Goal: Information Seeking & Learning: Learn about a topic

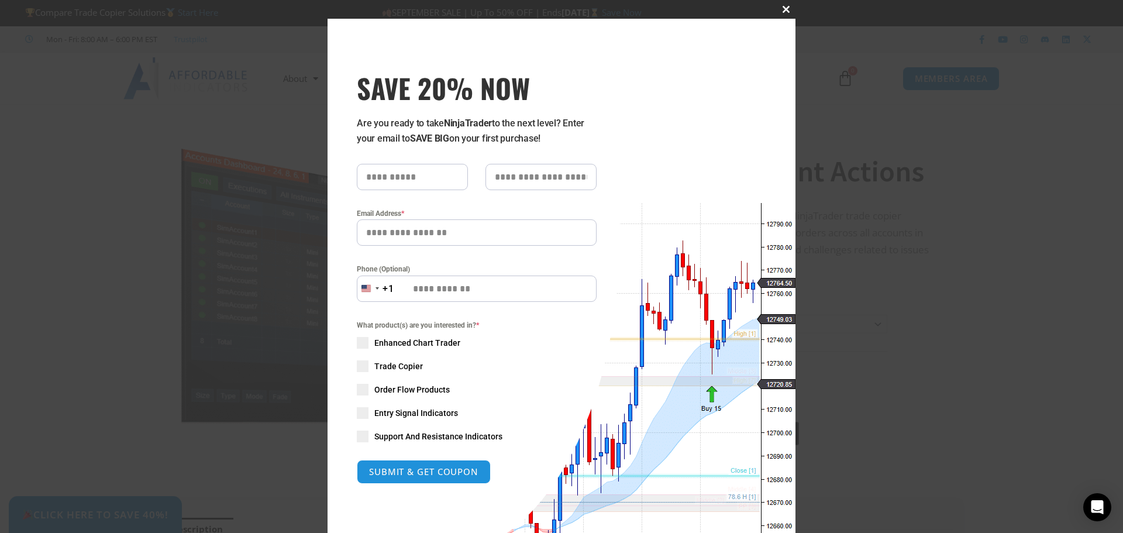
click at [779, 10] on span "SAVE 20% NOW popup" at bounding box center [786, 9] width 19 height 7
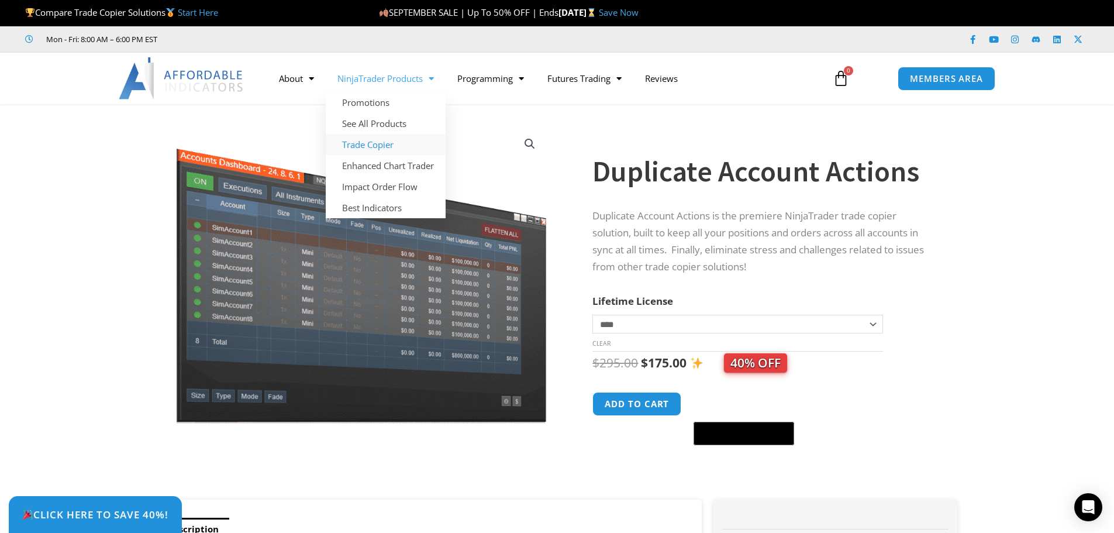
click at [377, 142] on link "Trade Copier" at bounding box center [386, 144] width 120 height 21
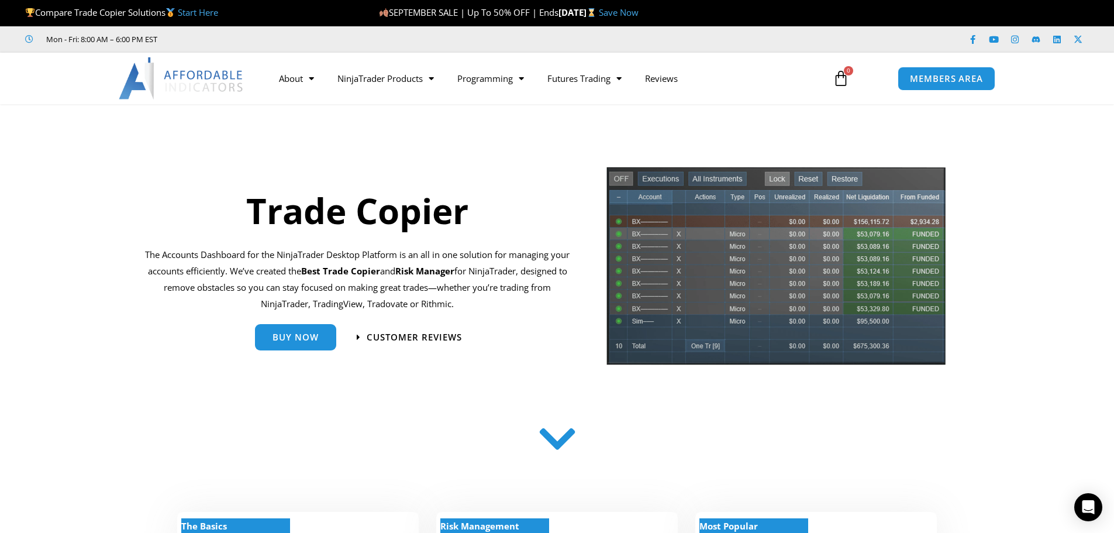
drag, startPoint x: 218, startPoint y: 13, endPoint x: 118, endPoint y: 101, distance: 133.1
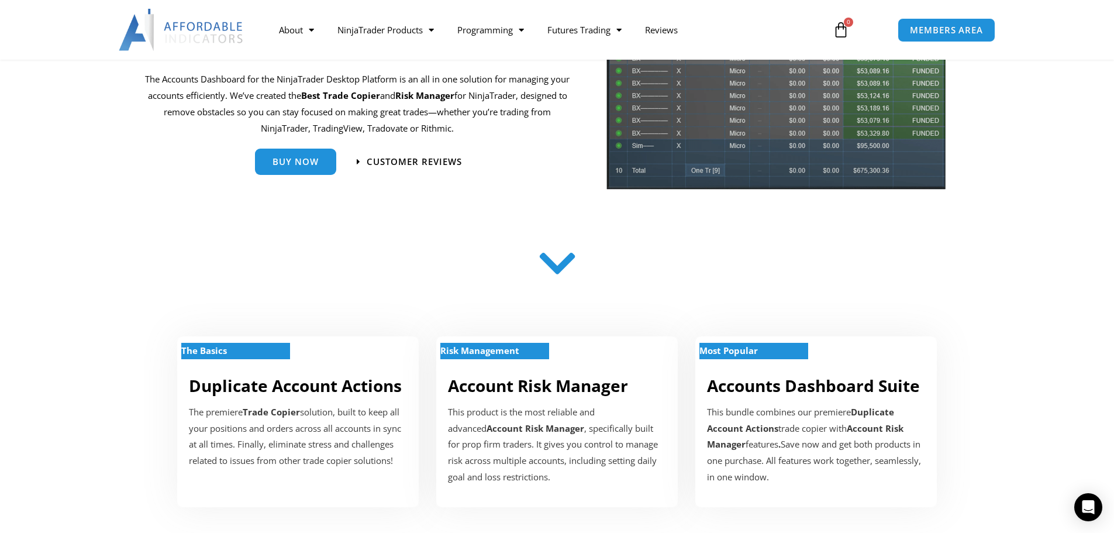
scroll to position [351, 0]
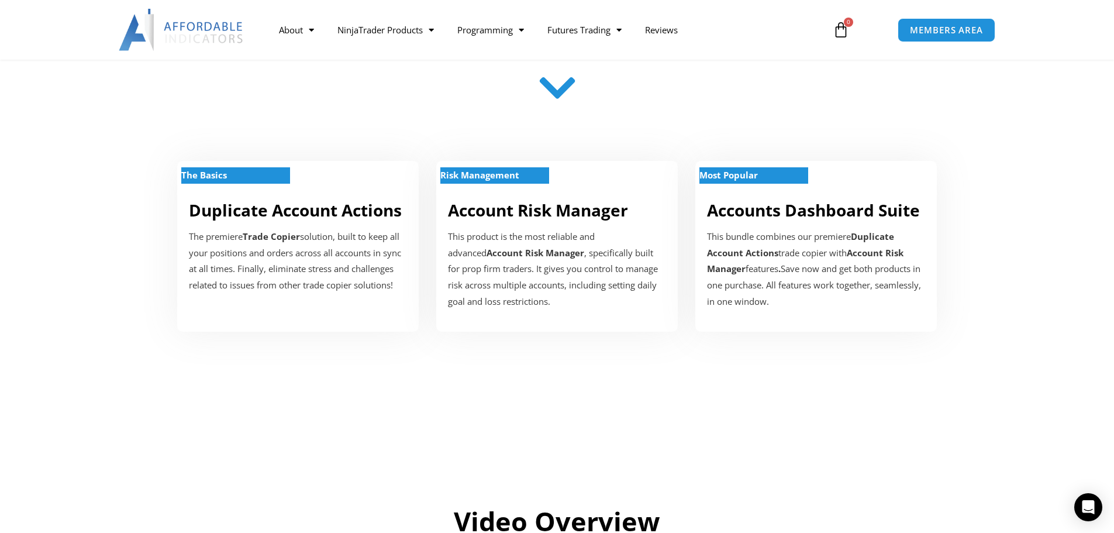
click at [98, 171] on section "The Basics Duplicate Account Actions The premiere Trade Copier solution, built …" at bounding box center [557, 234] width 1114 height 229
click at [504, 217] on link "Account Risk Manager" at bounding box center [538, 210] width 180 height 22
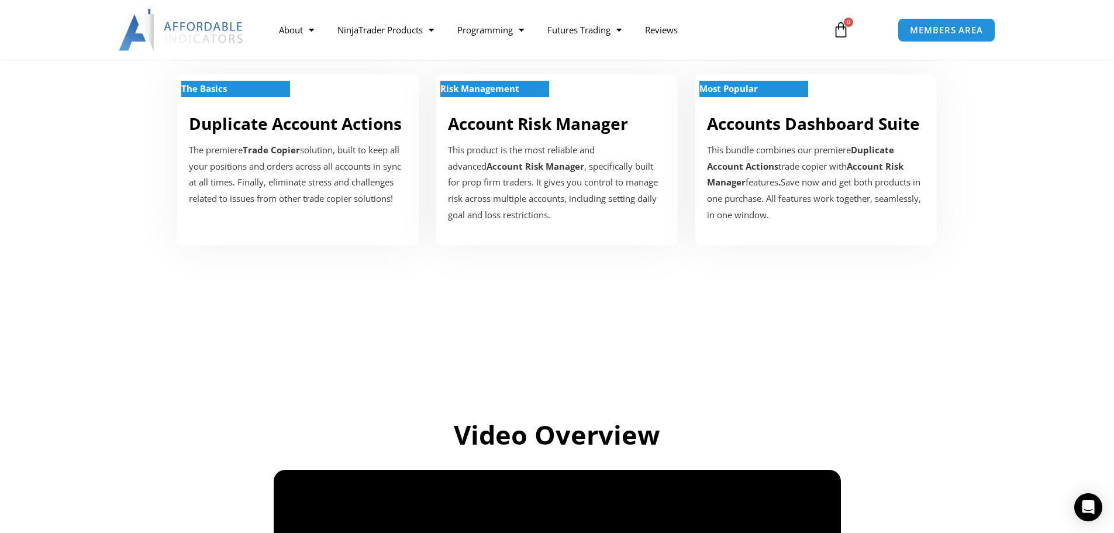
scroll to position [351, 0]
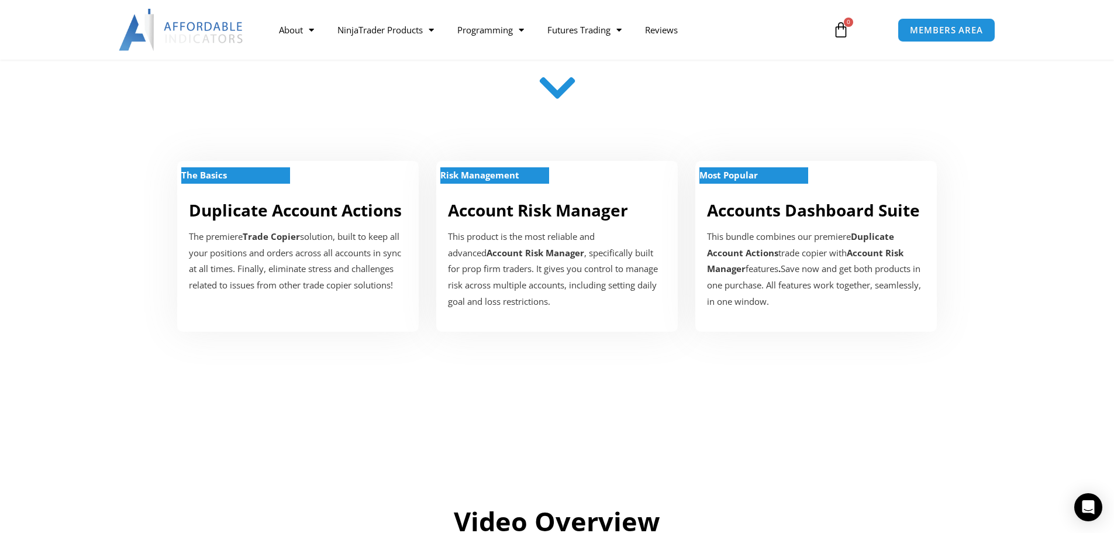
drag, startPoint x: 107, startPoint y: 234, endPoint x: 116, endPoint y: 243, distance: 13.2
click at [107, 234] on section "The Basics Duplicate Account Actions The premiere Trade Copier solution, built …" at bounding box center [557, 234] width 1114 height 229
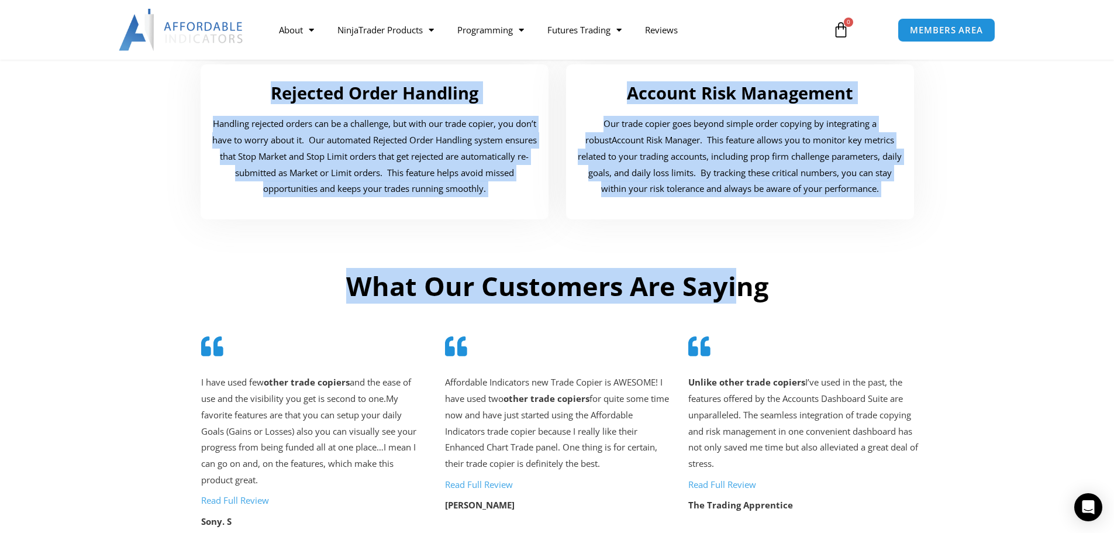
scroll to position [2223, 0]
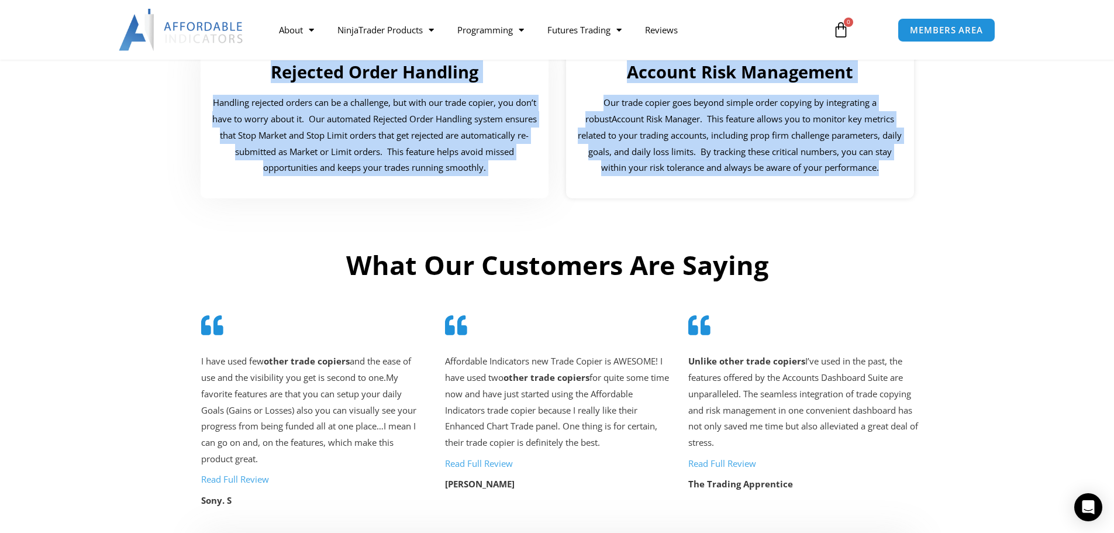
drag, startPoint x: 250, startPoint y: 216, endPoint x: 894, endPoint y: 177, distance: 644.6
copy div "Trade Copier The Accounts Dashboard for the NinjaTrader Desktop Platform is an …"
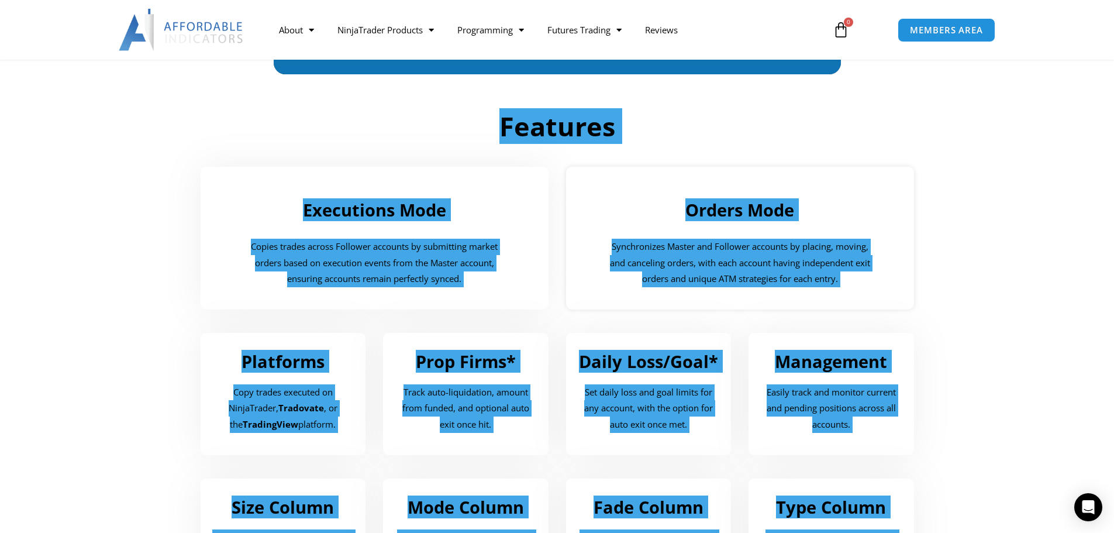
scroll to position [1053, 0]
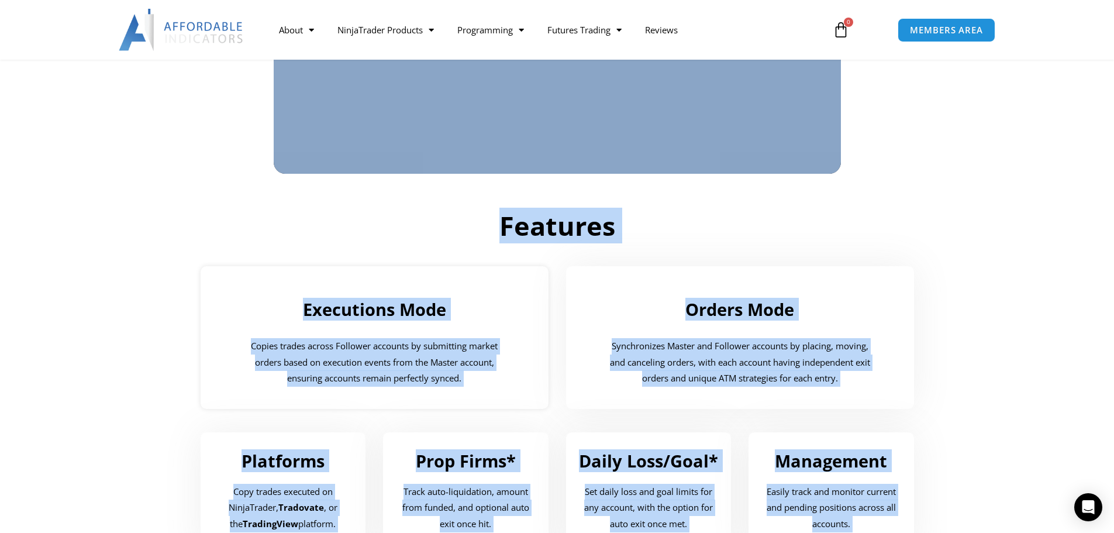
click at [244, 265] on div "Executions Mode Copies trades across Follower accounts by submitting market ord…" at bounding box center [375, 337] width 366 height 166
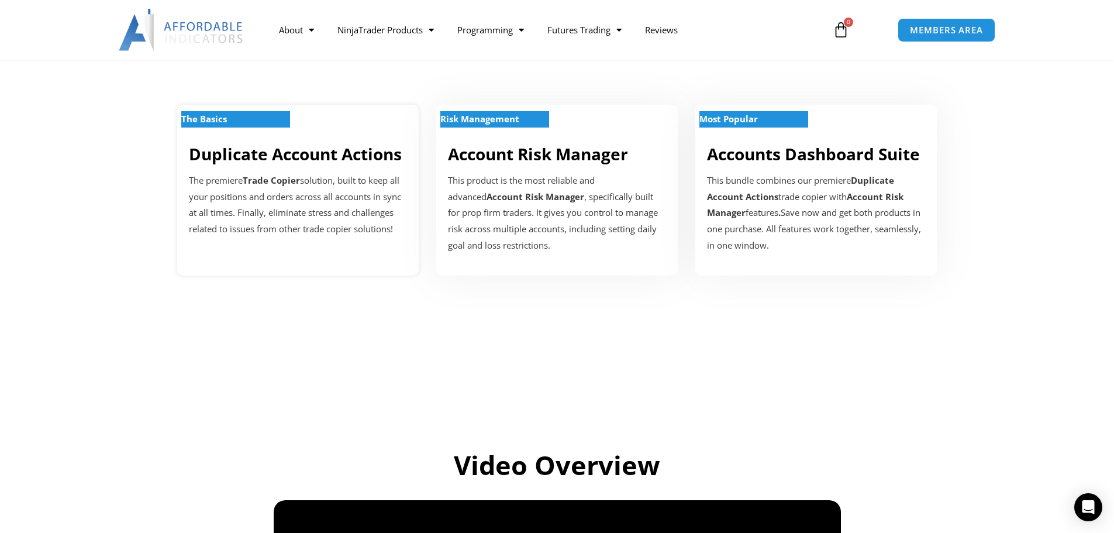
scroll to position [292, 0]
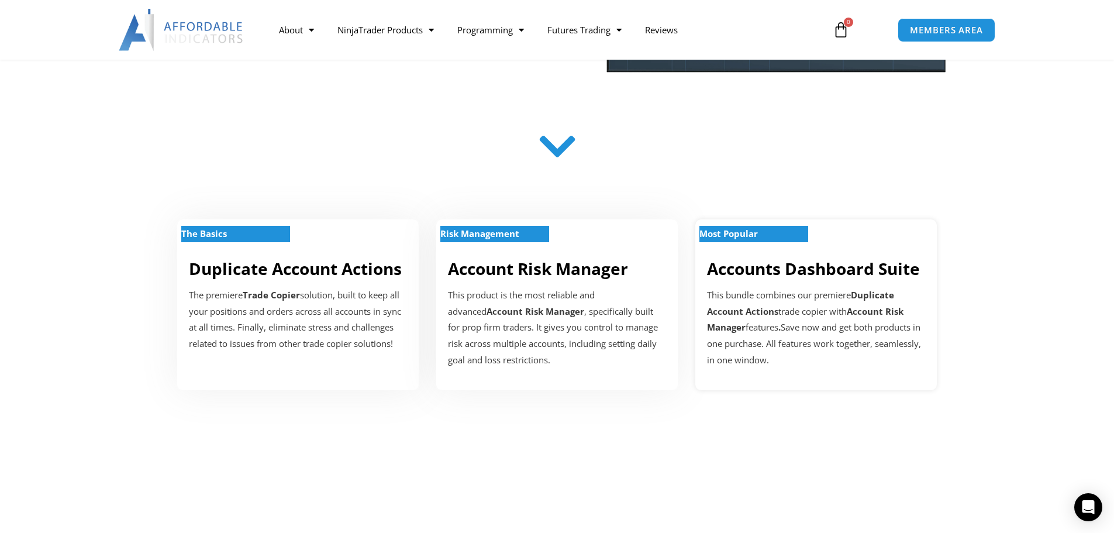
click at [806, 287] on div "This bundle combines our premiere Duplicate Account Actions trade copier with A…" at bounding box center [816, 327] width 218 height 81
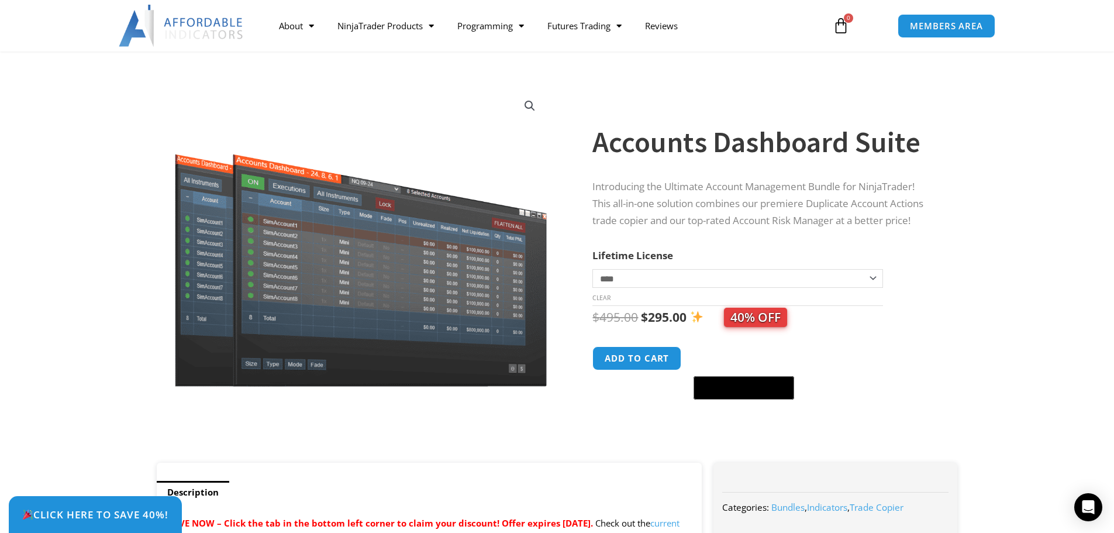
scroll to position [58, 0]
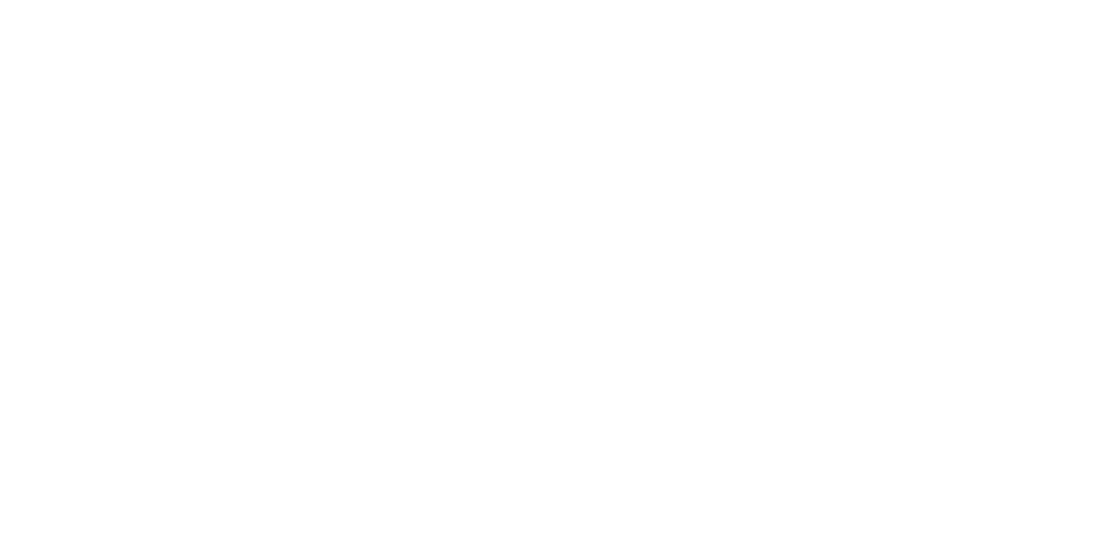
scroll to position [292, 0]
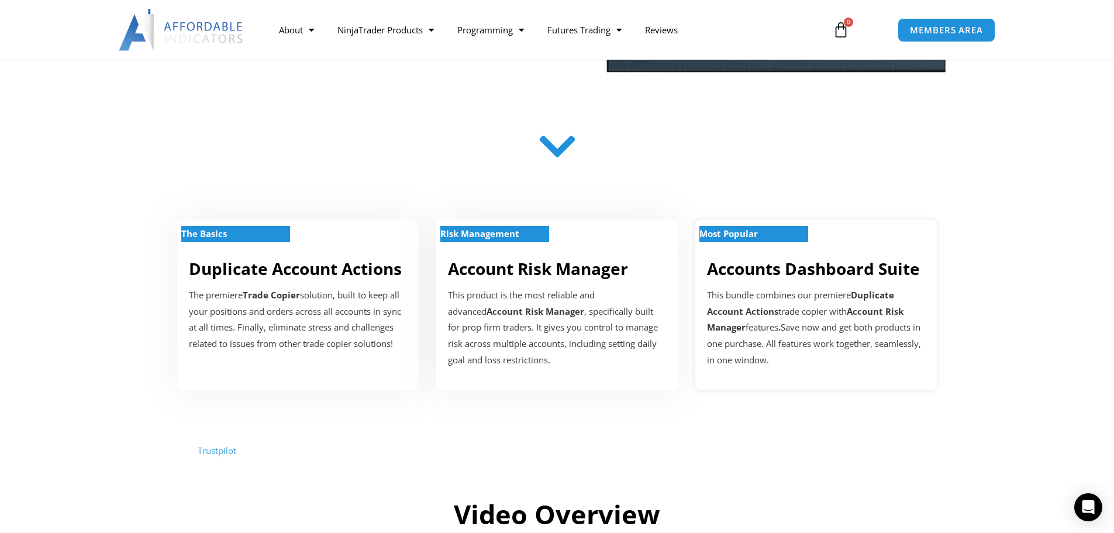
click at [731, 287] on div "This bundle combines our premiere Duplicate Account Actions trade copier with A…" at bounding box center [816, 327] width 218 height 81
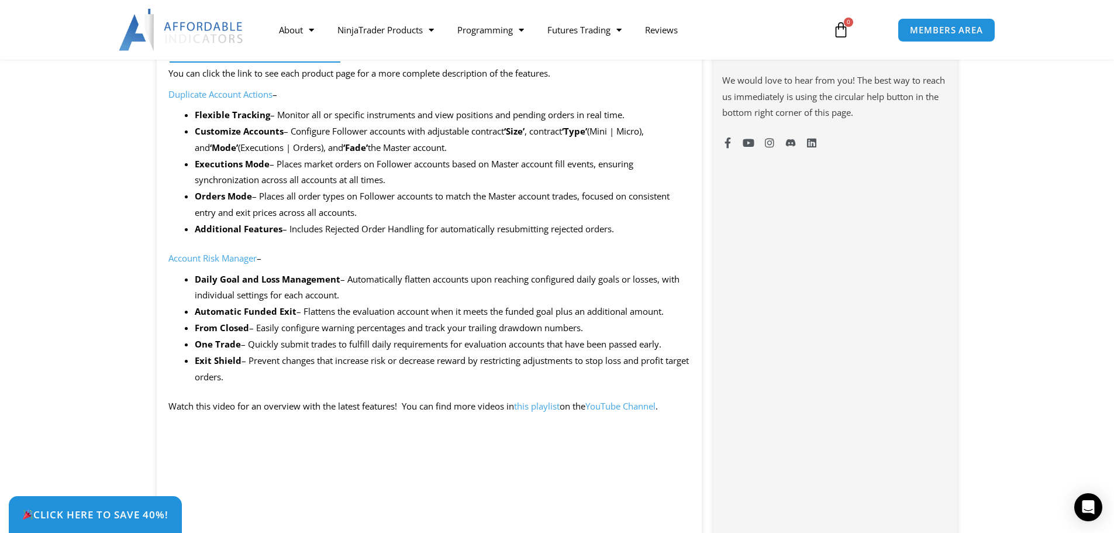
scroll to position [877, 0]
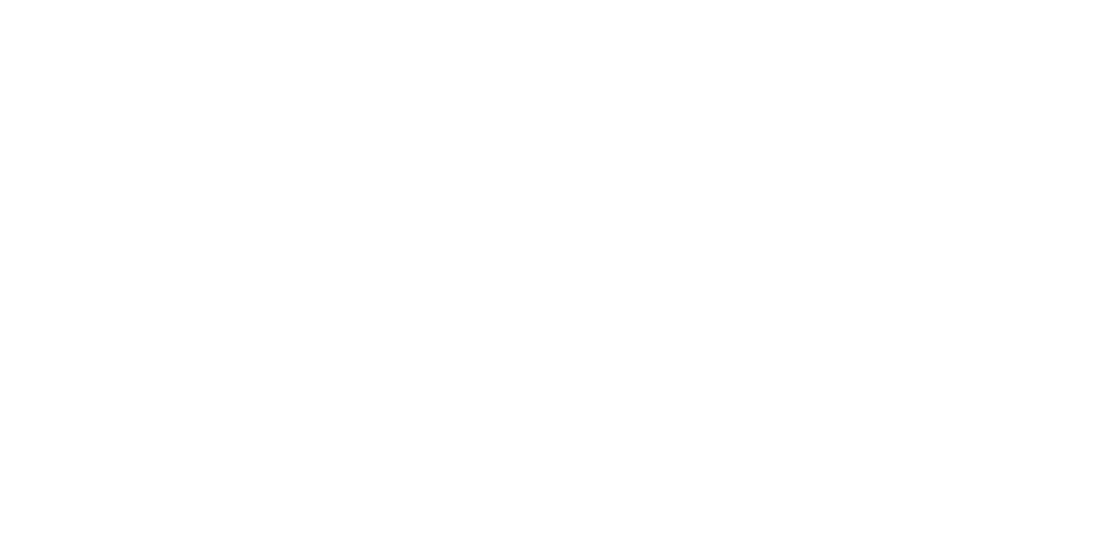
scroll to position [292, 0]
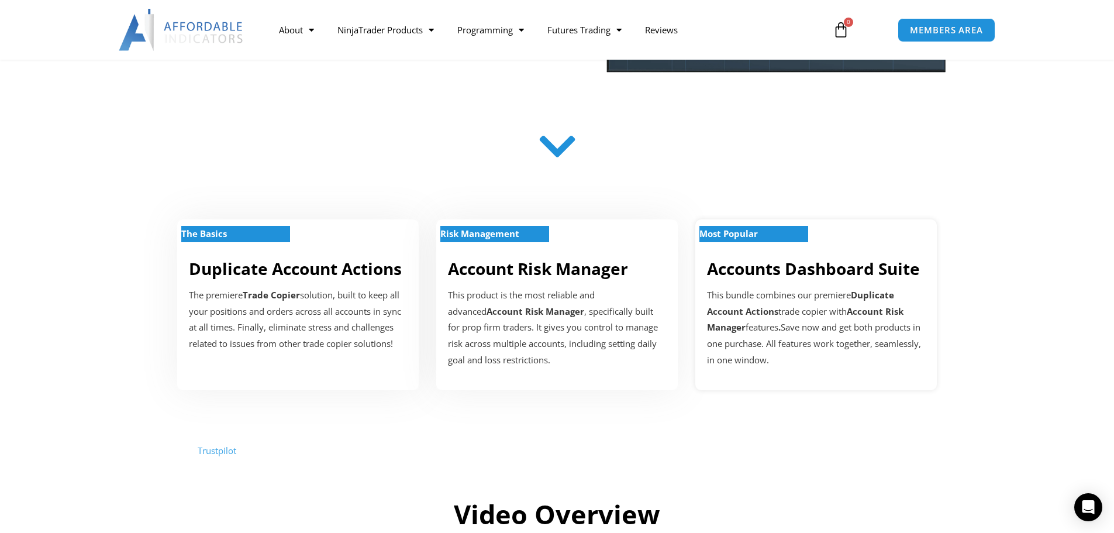
click at [744, 300] on div "This bundle combines our premiere Duplicate Account Actions trade copier with A…" at bounding box center [816, 327] width 218 height 81
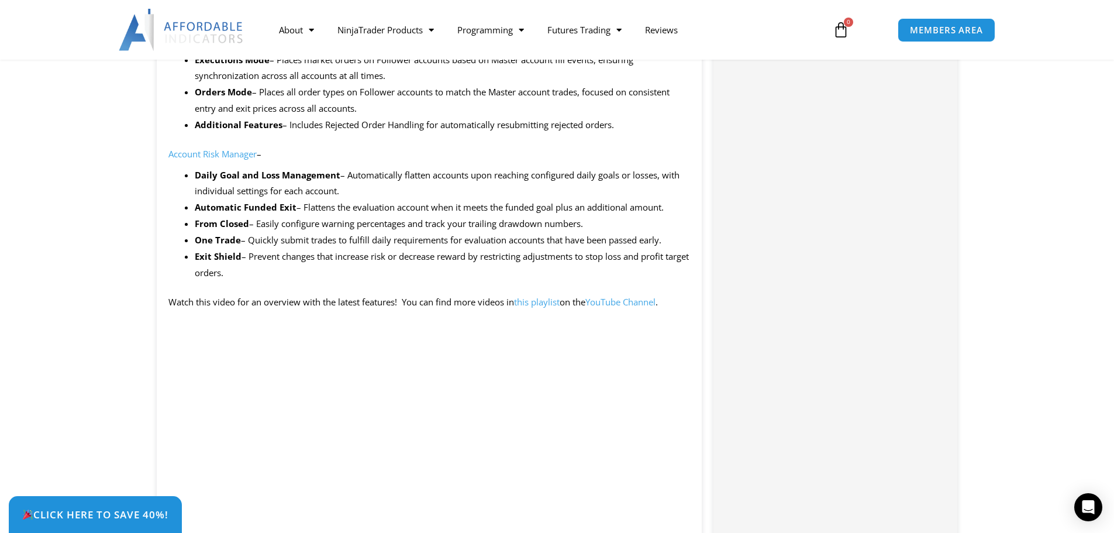
scroll to position [819, 0]
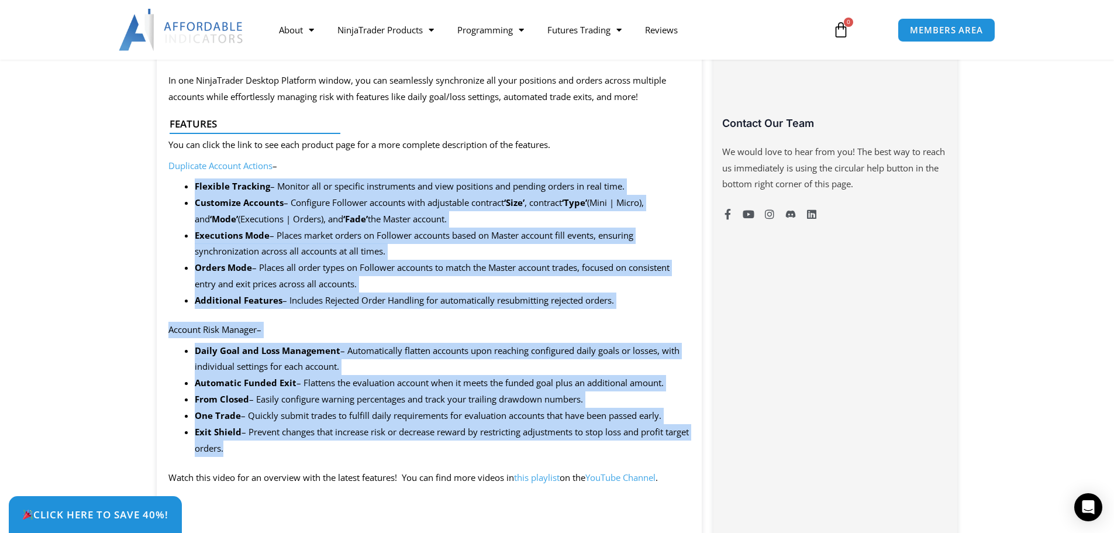
drag, startPoint x: 256, startPoint y: 453, endPoint x: 185, endPoint y: 183, distance: 279.5
copy div "Flexible Tracking – Monitor all or specific instruments and view positions and …"
click at [373, 256] on li "Executions Mode – Places market orders on Follower accounts based on Master acc…" at bounding box center [443, 244] width 496 height 33
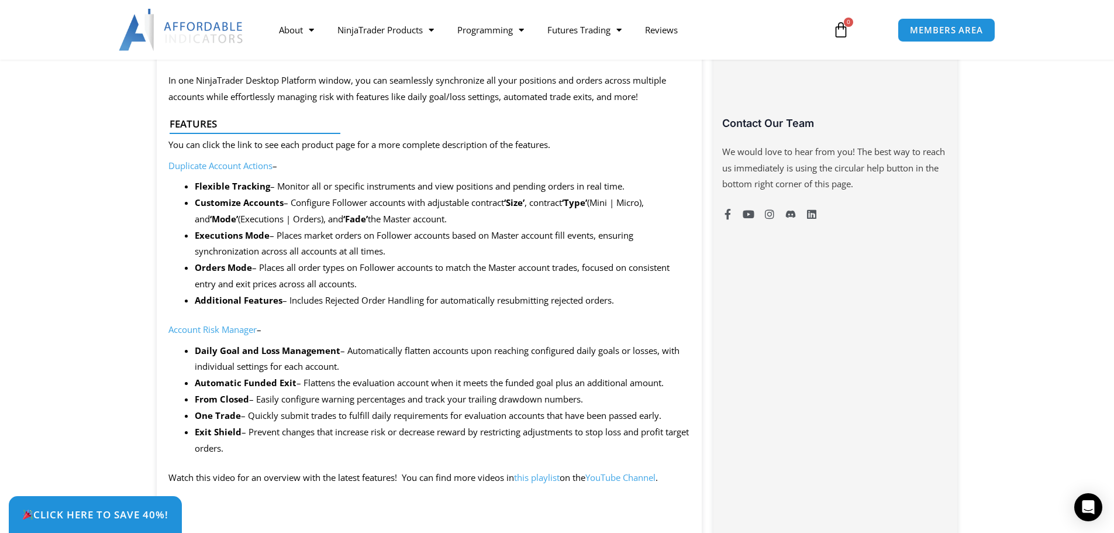
click at [217, 331] on link "Account Risk Manager" at bounding box center [212, 329] width 88 height 12
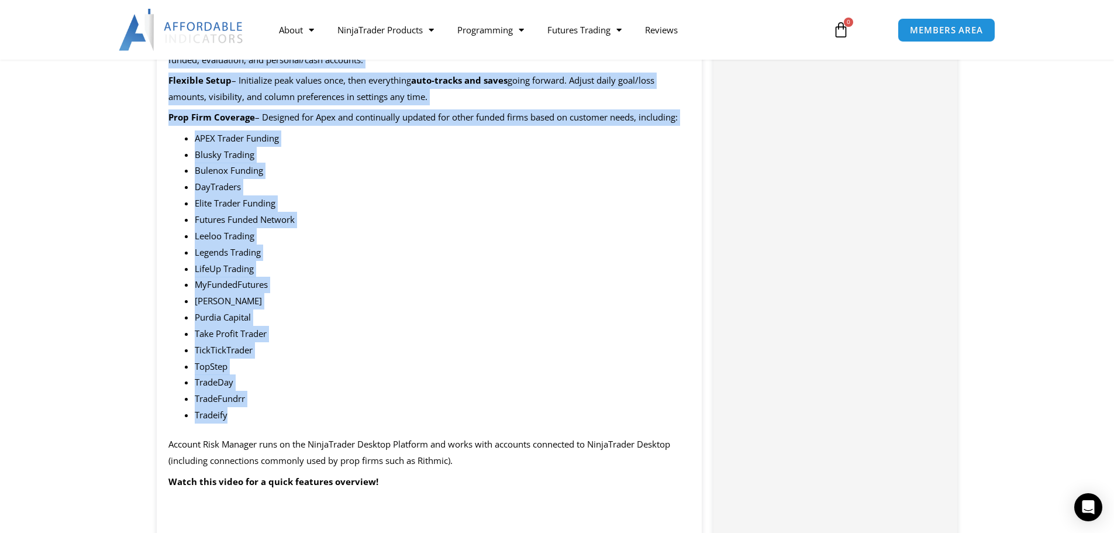
scroll to position [1013, 0]
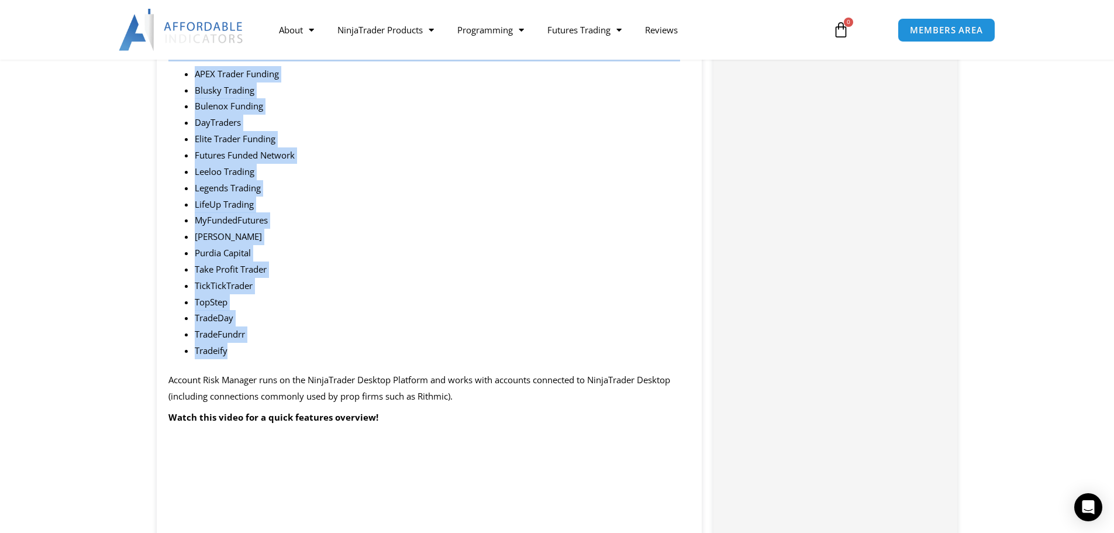
drag, startPoint x: 168, startPoint y: 89, endPoint x: 347, endPoint y: 356, distance: 321.2
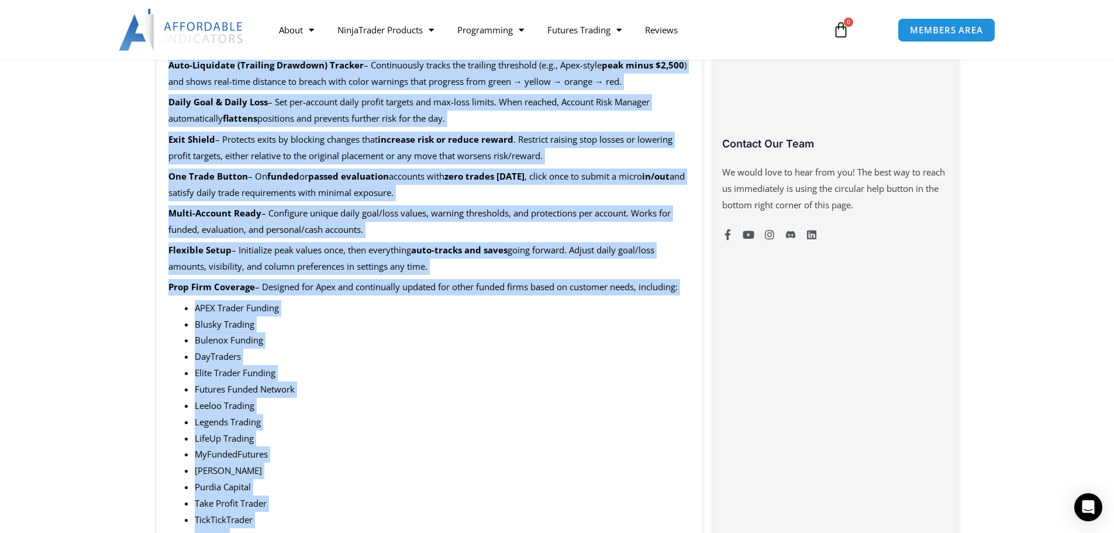
copy div "Loremip Dolo Sitamet co a elitsedd eius tempori utla etd MagnaAliqua Enimadm. V…"
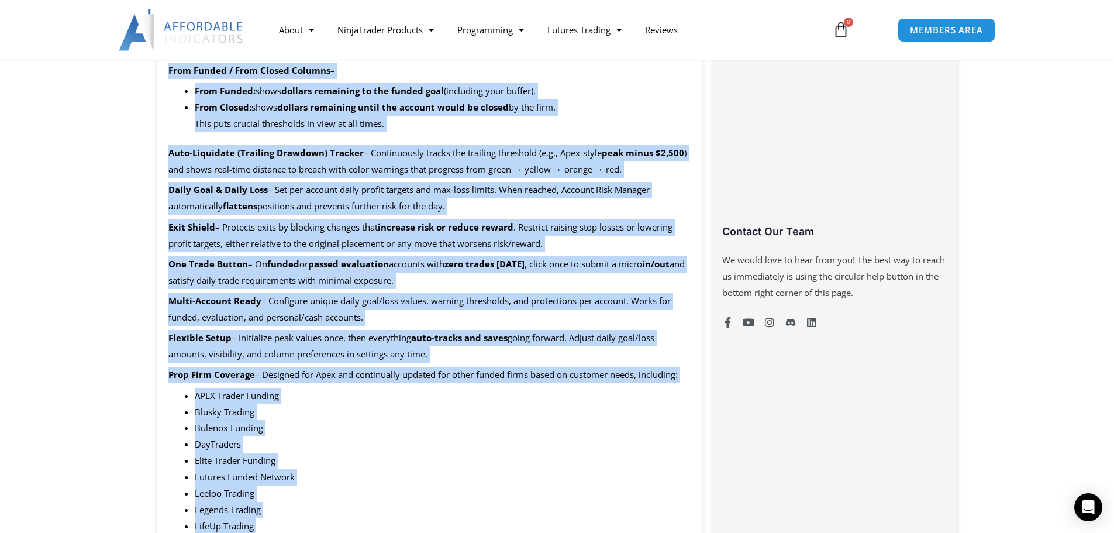
scroll to position [662, 0]
